Goal: Task Accomplishment & Management: Manage account settings

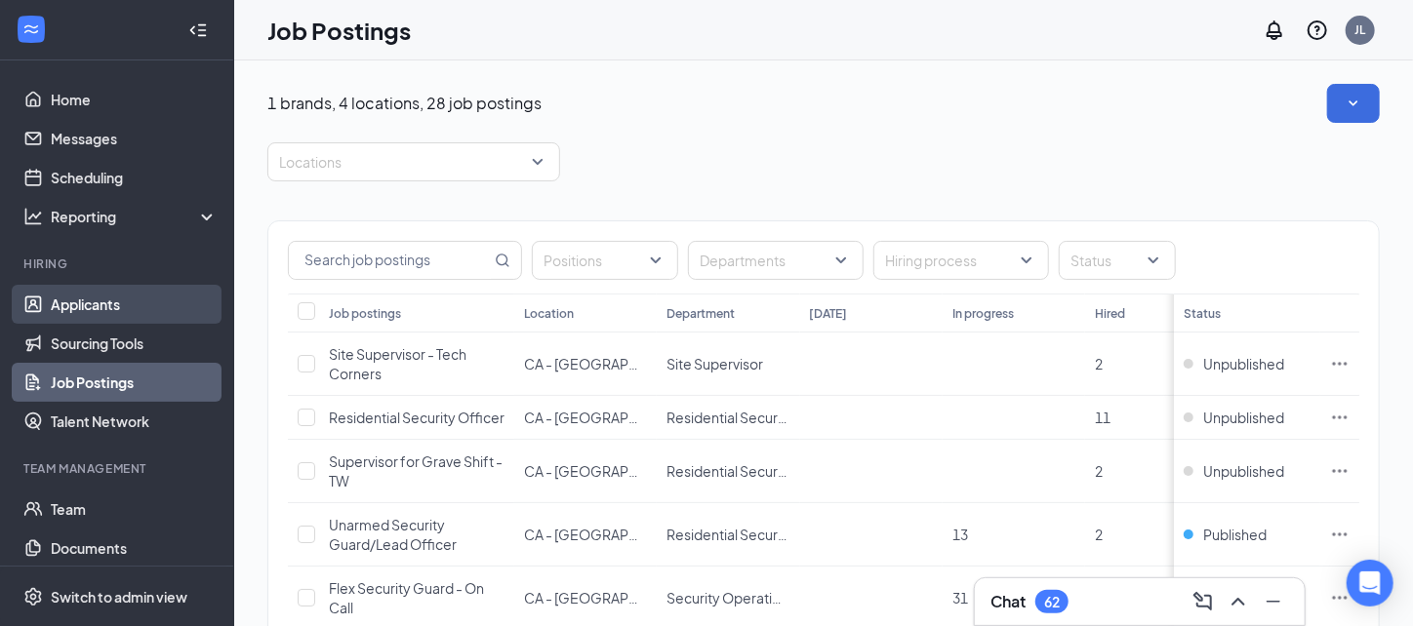
click at [84, 304] on link "Applicants" at bounding box center [134, 304] width 167 height 39
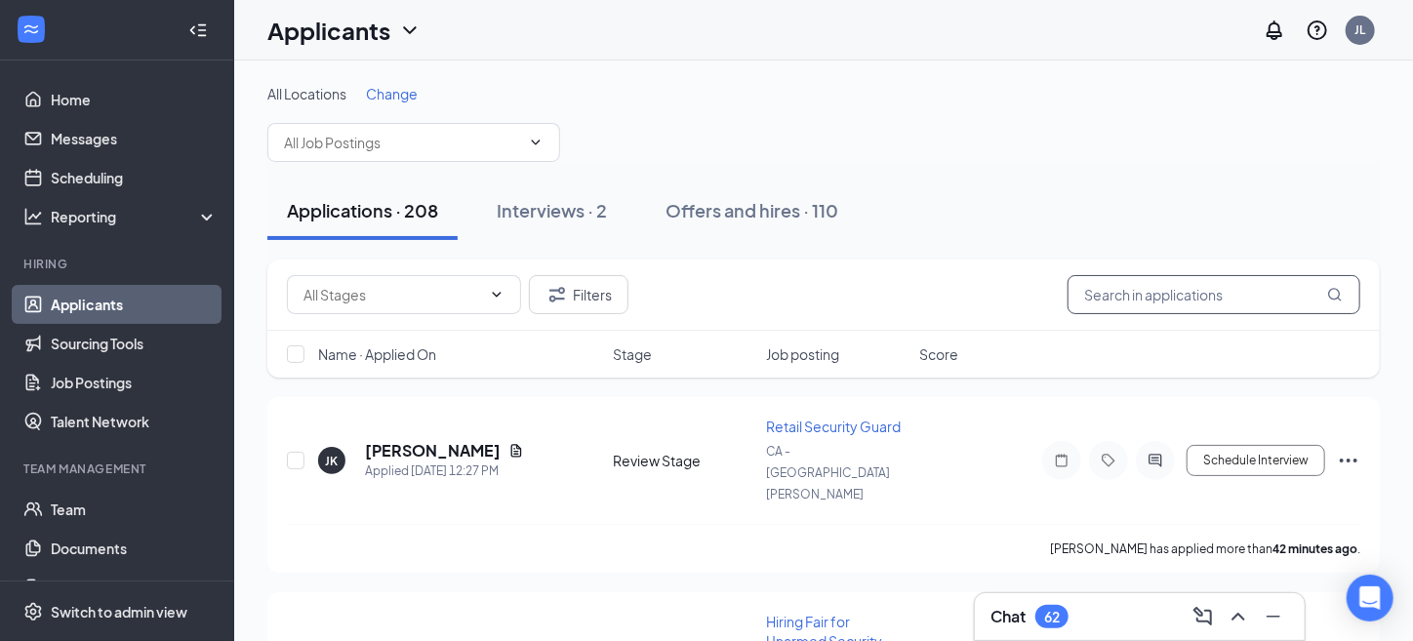
click at [1140, 303] on input "text" at bounding box center [1213, 294] width 293 height 39
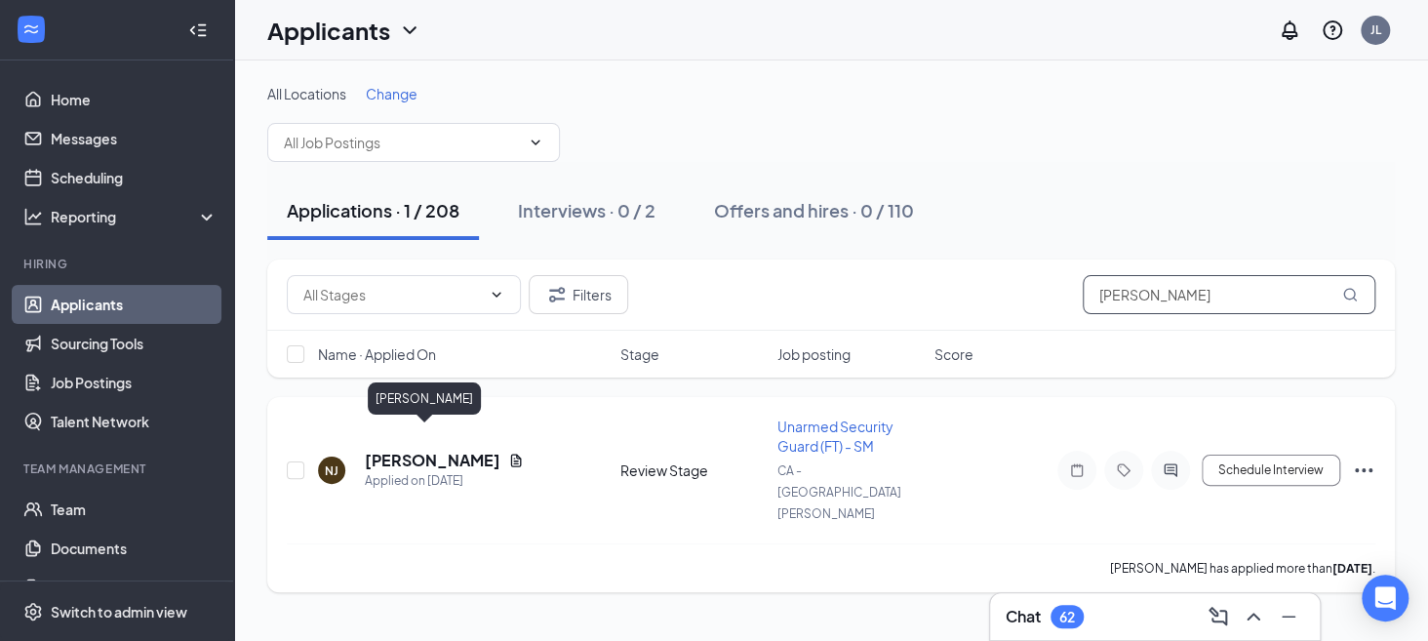
type input "[PERSON_NAME]"
click at [389, 450] on h5 "[PERSON_NAME]" at bounding box center [433, 460] width 136 height 21
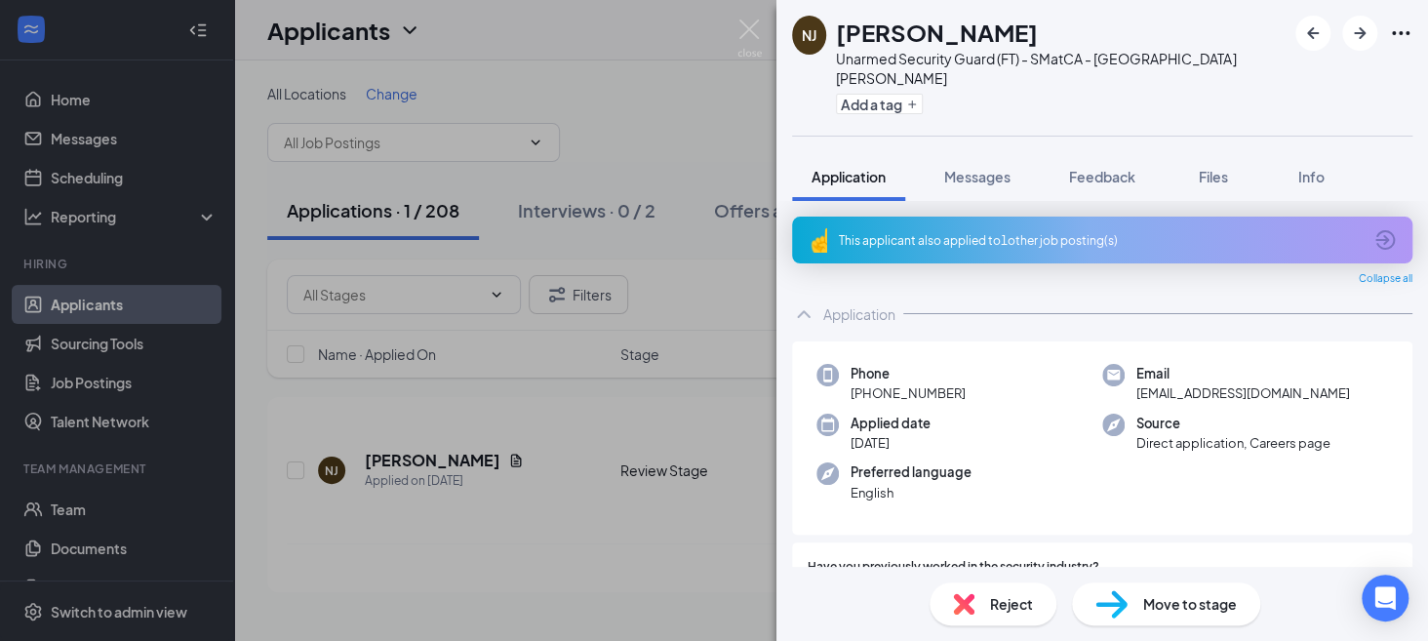
click at [1136, 606] on div "Move to stage" at bounding box center [1166, 603] width 188 height 43
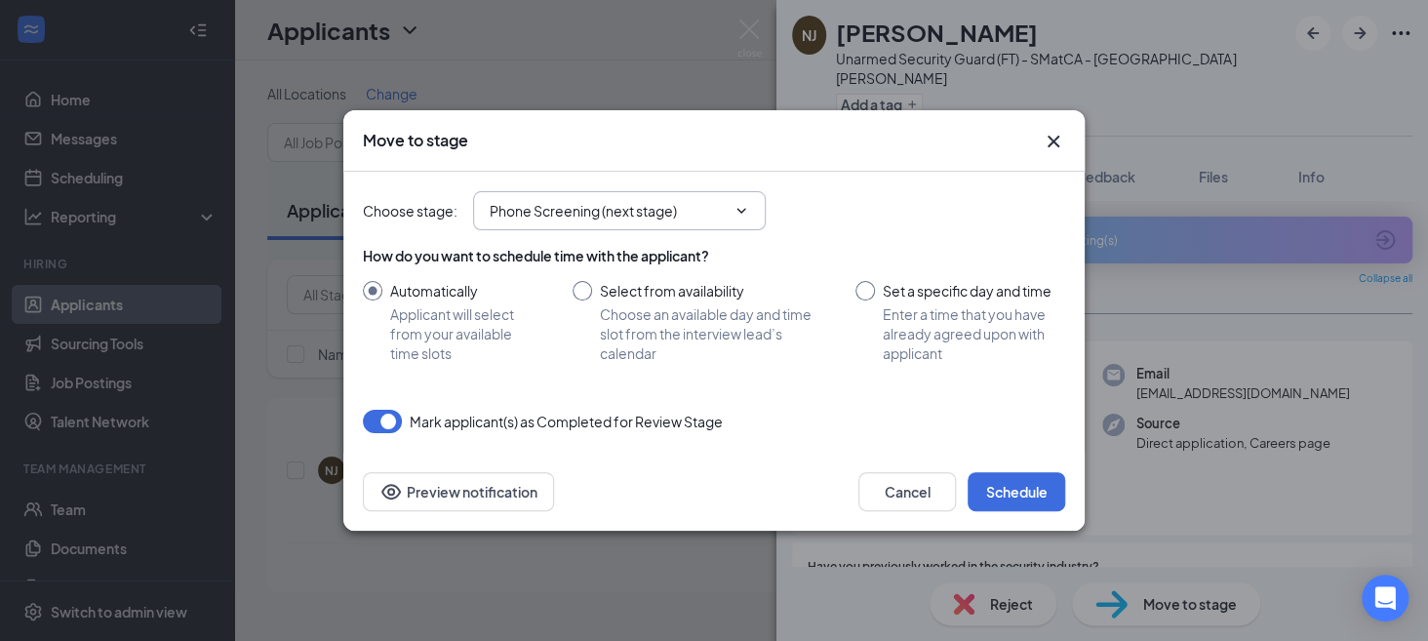
click at [742, 198] on span "Phone Screening (next stage)" at bounding box center [619, 210] width 293 height 39
click at [744, 210] on icon "ChevronDown" at bounding box center [742, 210] width 9 height 5
click at [676, 213] on input "Phone Screening (next stage)" at bounding box center [608, 210] width 236 height 21
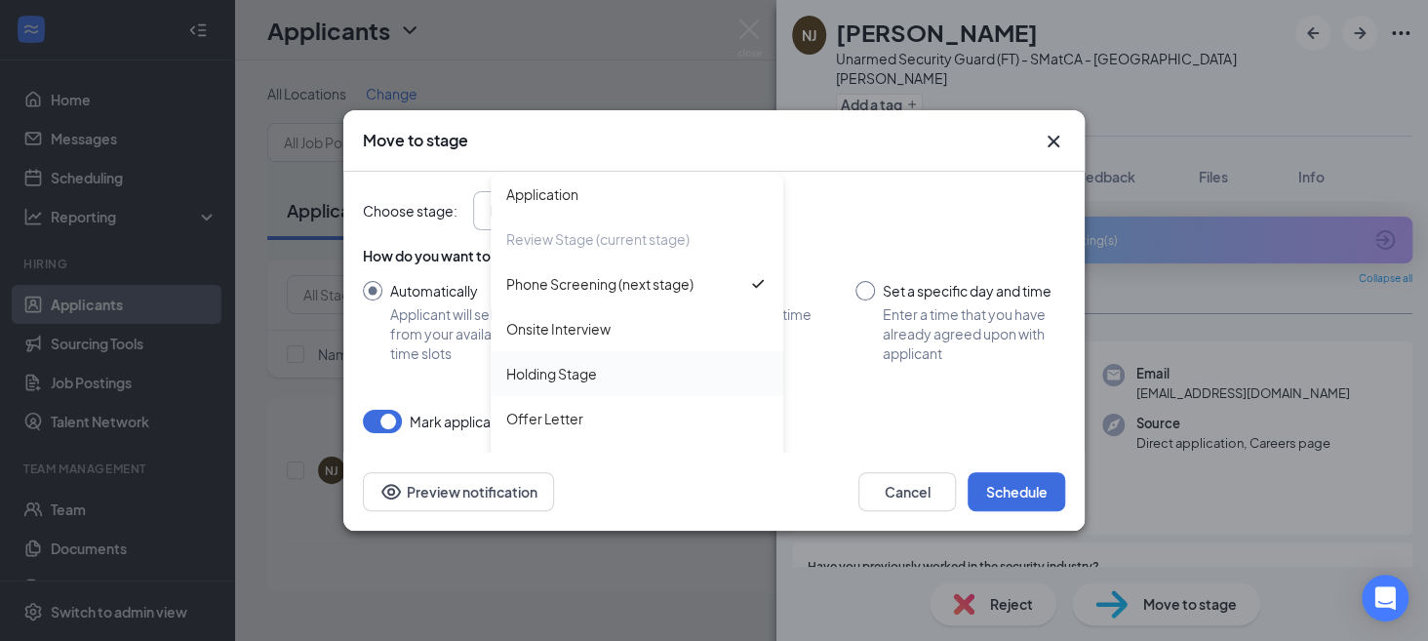
click at [560, 375] on div "Holding Stage" at bounding box center [551, 373] width 91 height 21
type input "Holding Stage"
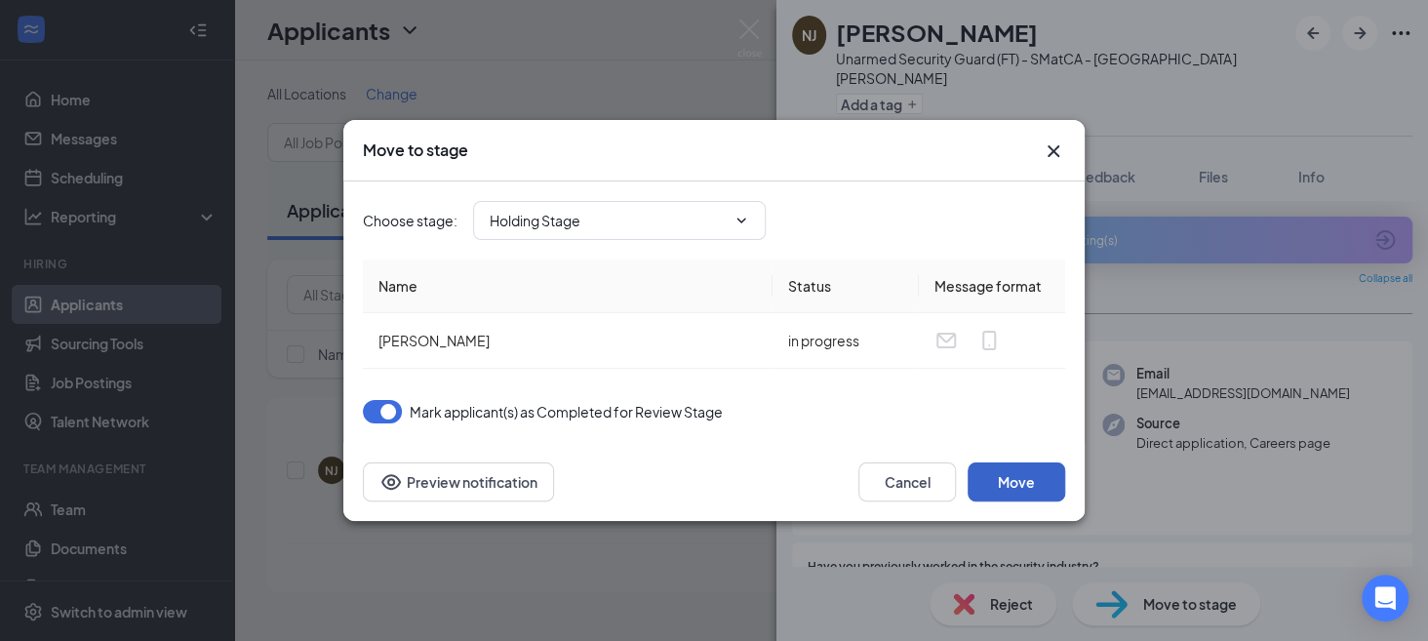
click at [1009, 473] on button "Move" at bounding box center [1017, 481] width 98 height 39
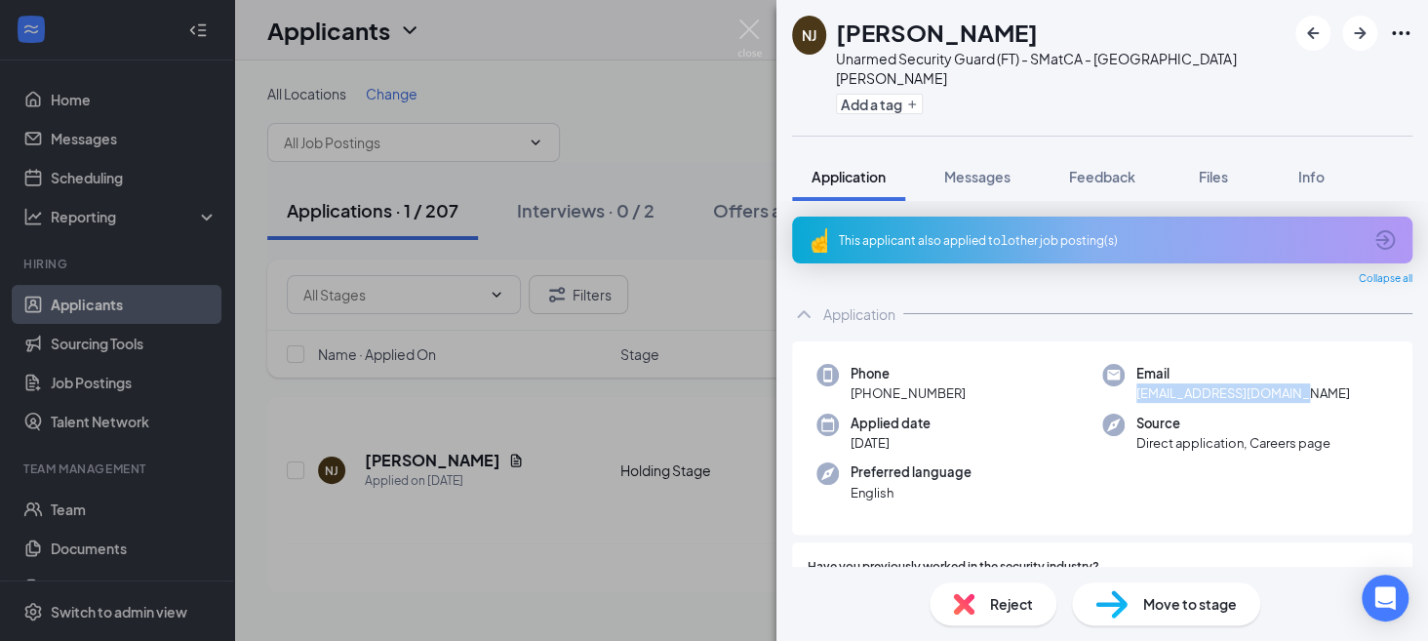
drag, startPoint x: 1127, startPoint y: 378, endPoint x: 1278, endPoint y: 377, distance: 151.2
click at [1278, 377] on div "Email [EMAIL_ADDRESS][DOMAIN_NAME]" at bounding box center [1245, 384] width 286 height 40
copy span "[EMAIL_ADDRESS][DOMAIN_NAME]"
